Goal: Transaction & Acquisition: Purchase product/service

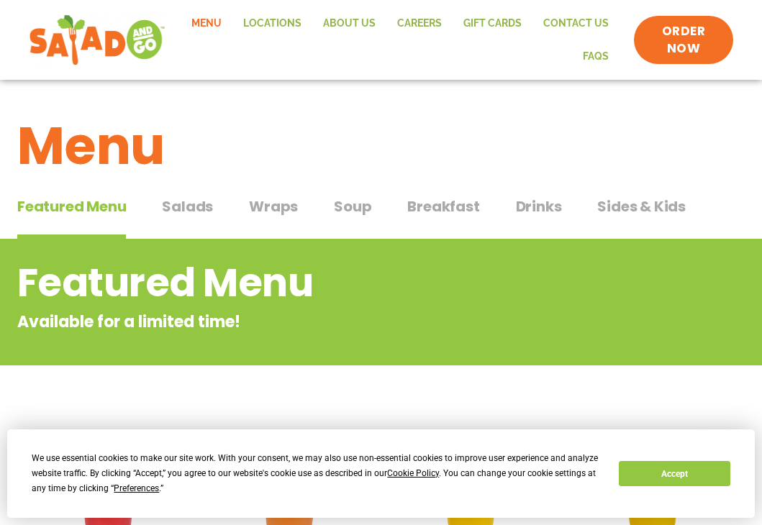
click at [184, 214] on span "Salads" at bounding box center [187, 207] width 51 height 22
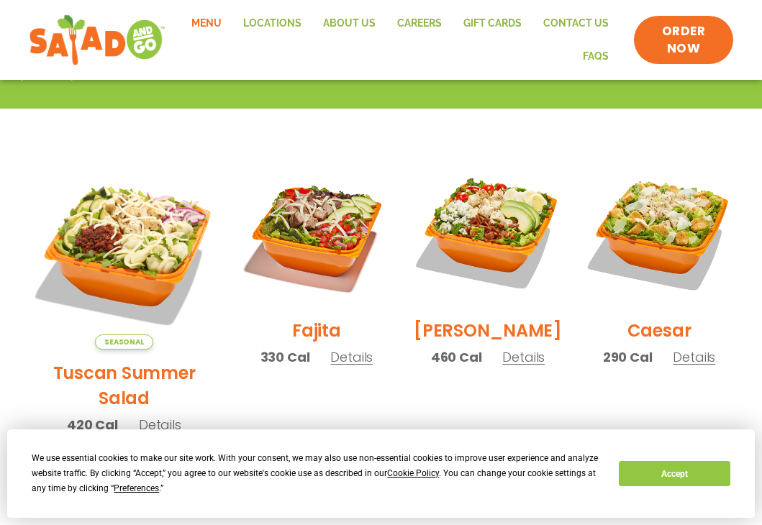
scroll to position [72, 0]
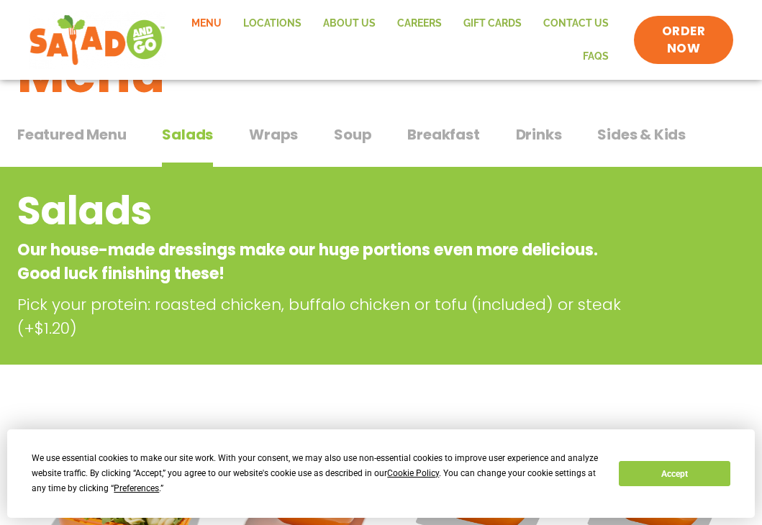
click at [273, 133] on span "Wraps" at bounding box center [273, 135] width 49 height 22
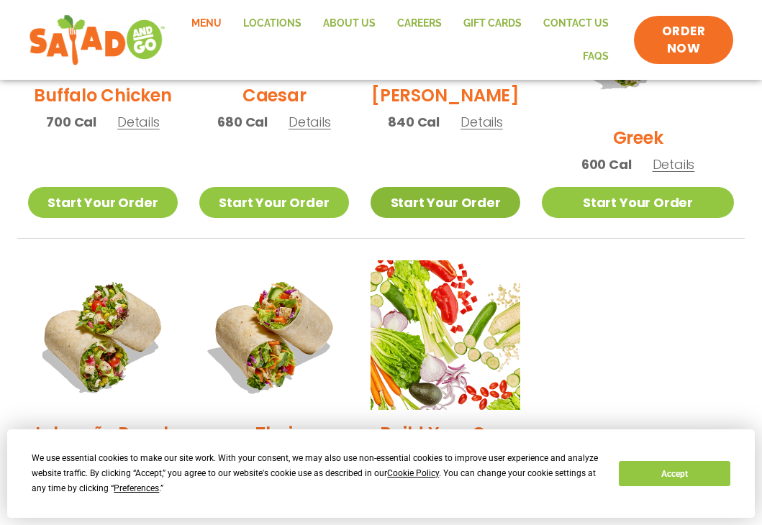
scroll to position [719, 0]
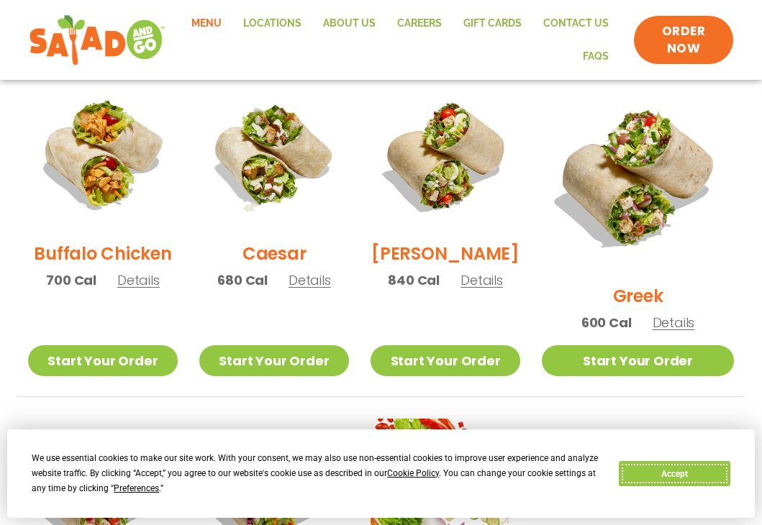
click at [693, 477] on button "Accept" at bounding box center [674, 473] width 111 height 25
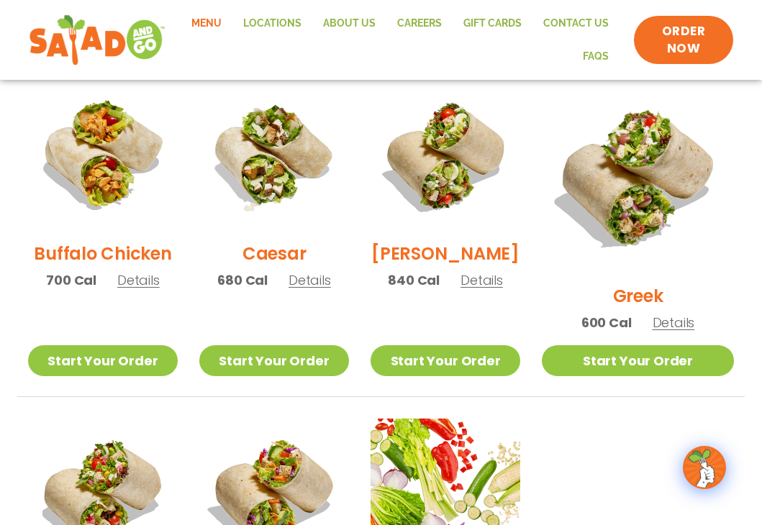
click at [503, 284] on span "Details" at bounding box center [481, 280] width 42 height 18
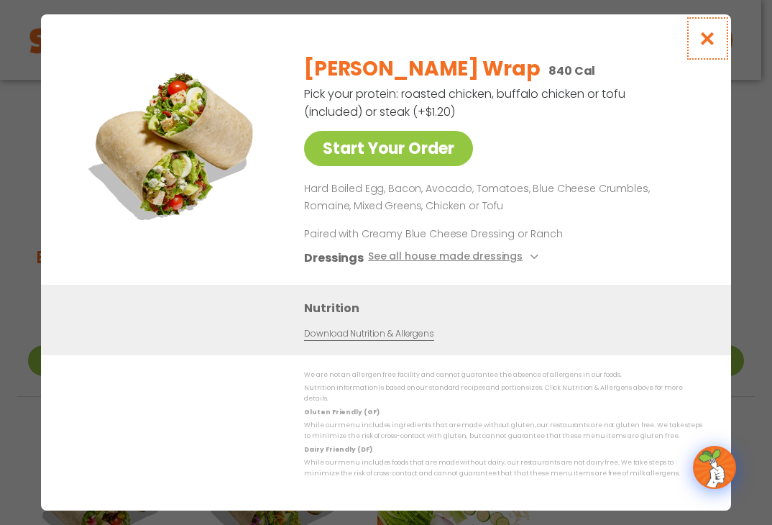
click at [707, 37] on icon "Close modal" at bounding box center [708, 38] width 18 height 15
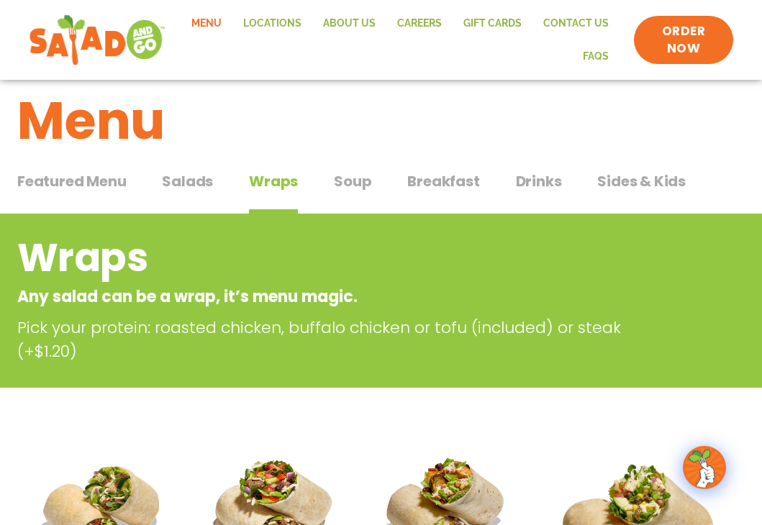
scroll to position [0, 0]
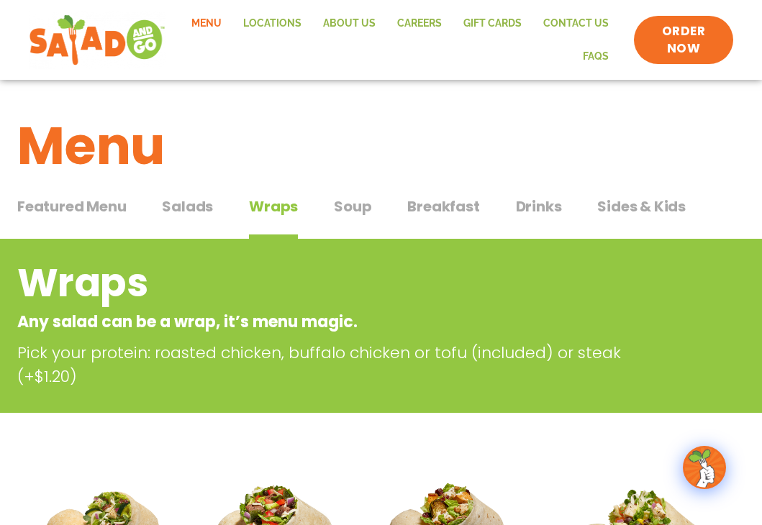
click at [360, 209] on span "Soup" at bounding box center [352, 207] width 37 height 22
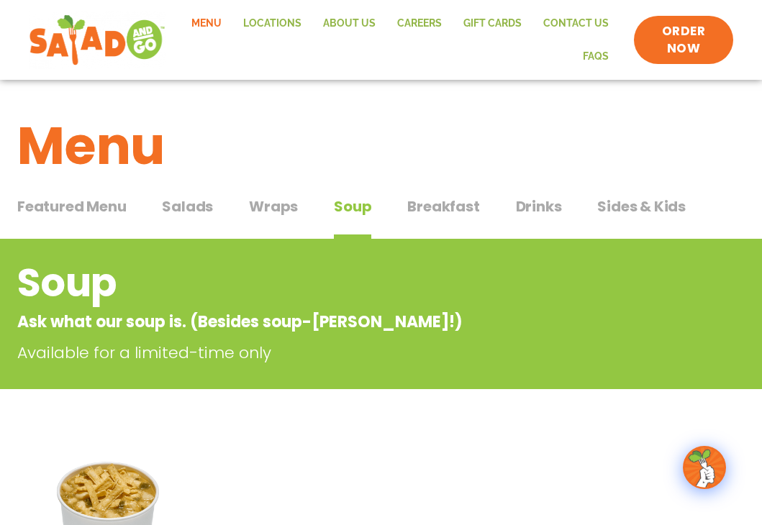
click at [445, 216] on span "Breakfast" at bounding box center [443, 207] width 72 height 22
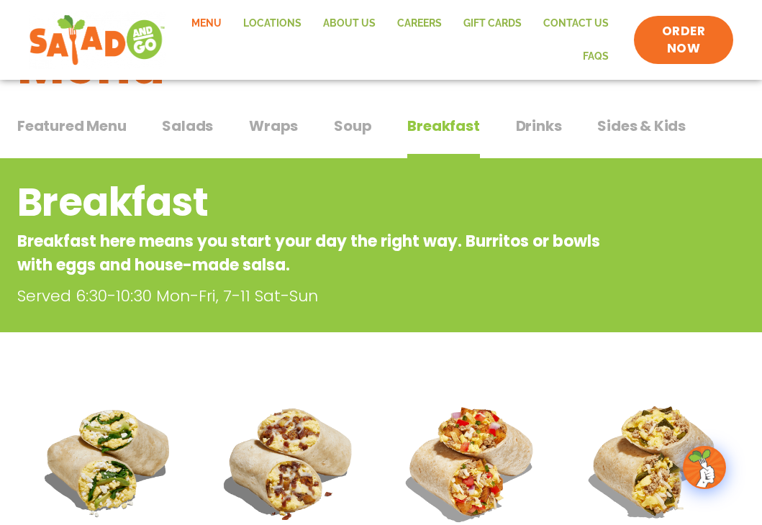
scroll to position [72, 0]
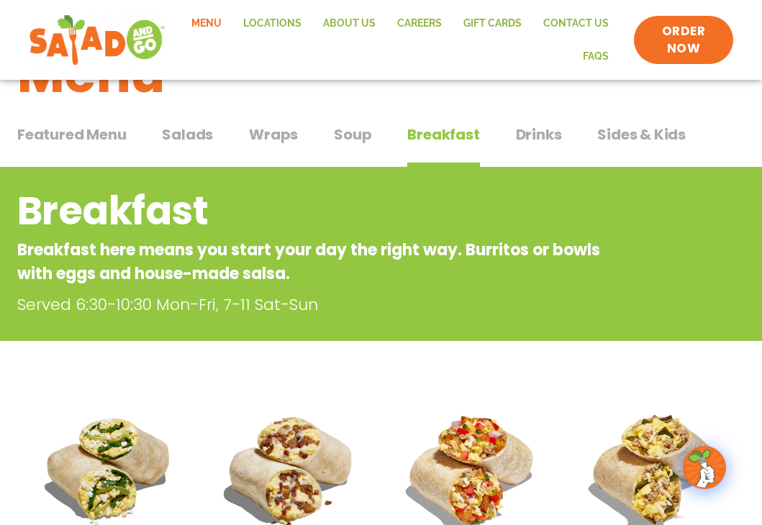
click at [536, 135] on span "Drinks" at bounding box center [539, 135] width 46 height 22
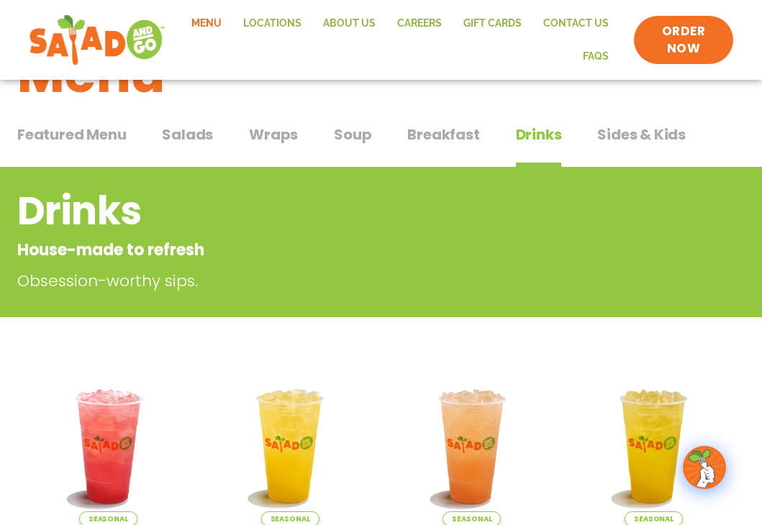
click at [45, 135] on span "Featured Menu" at bounding box center [71, 135] width 109 height 22
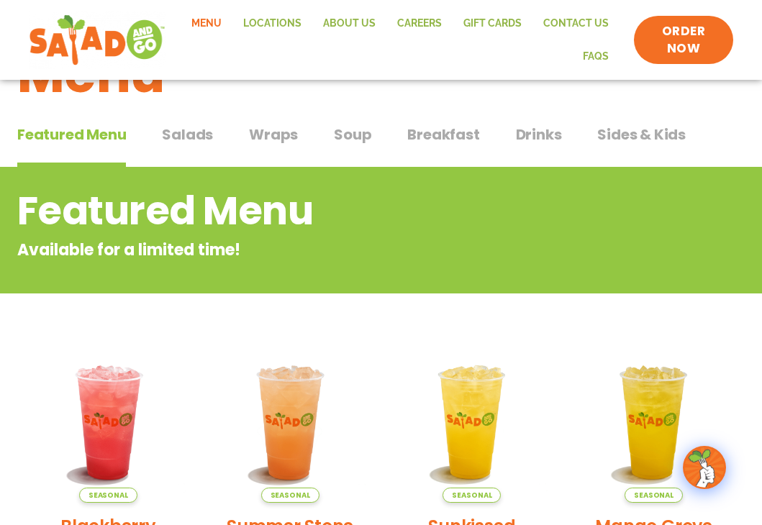
click at [173, 129] on span "Salads" at bounding box center [187, 135] width 51 height 22
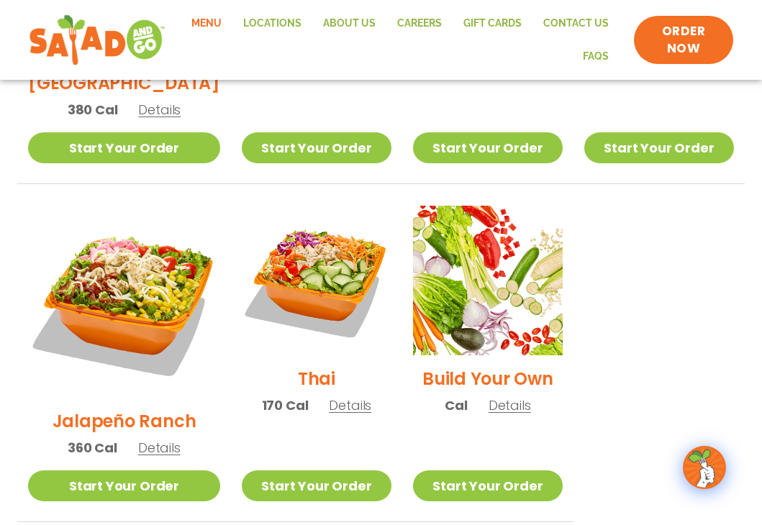
scroll to position [1007, 0]
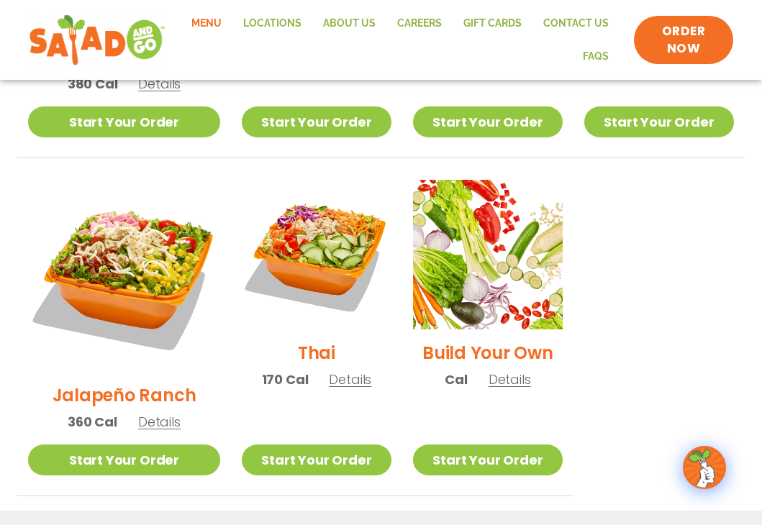
click at [329, 370] on span "Details" at bounding box center [350, 379] width 42 height 18
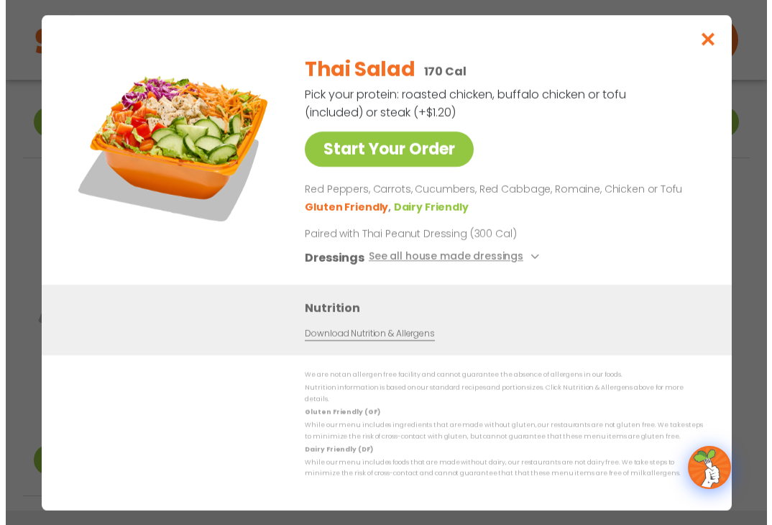
scroll to position [1012, 0]
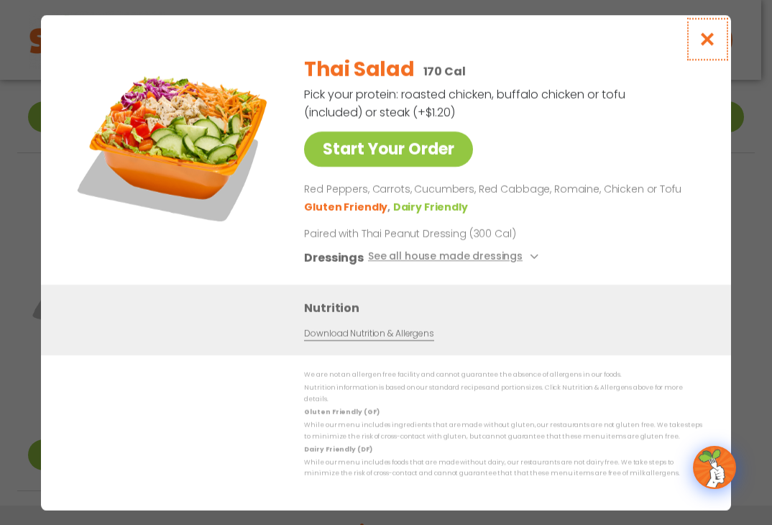
click at [707, 46] on icon "Close modal" at bounding box center [708, 39] width 18 height 15
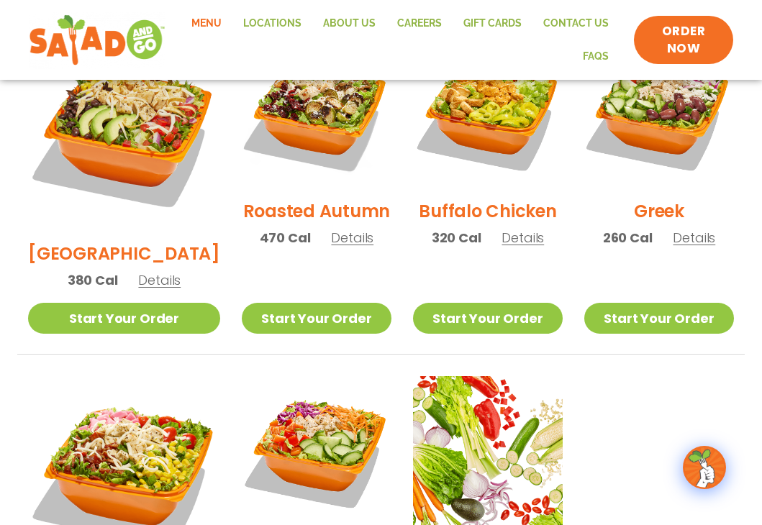
scroll to position [883, 0]
